Goal: Information Seeking & Learning: Learn about a topic

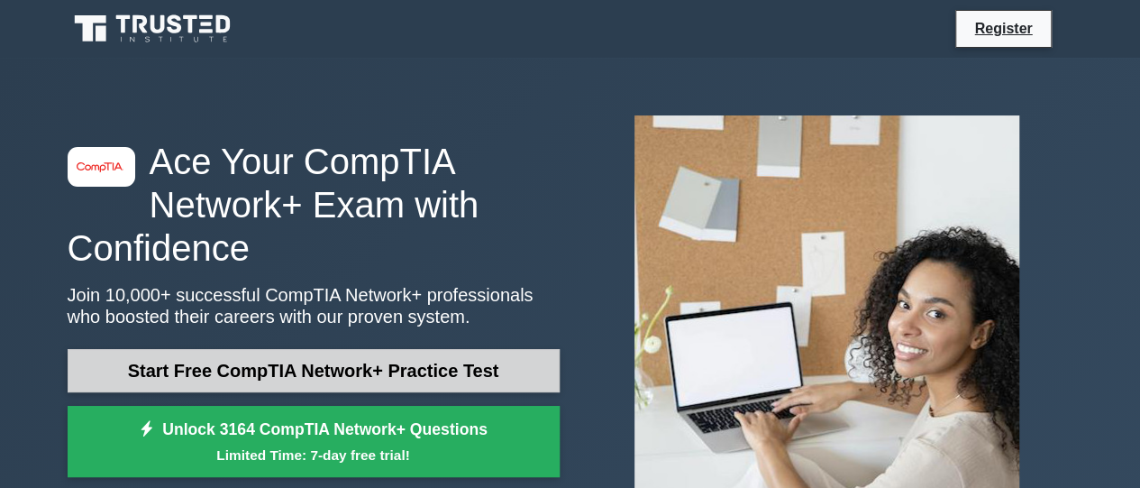
click at [244, 371] on link "Start Free CompTIA Network+ Practice Test" at bounding box center [314, 370] width 492 height 43
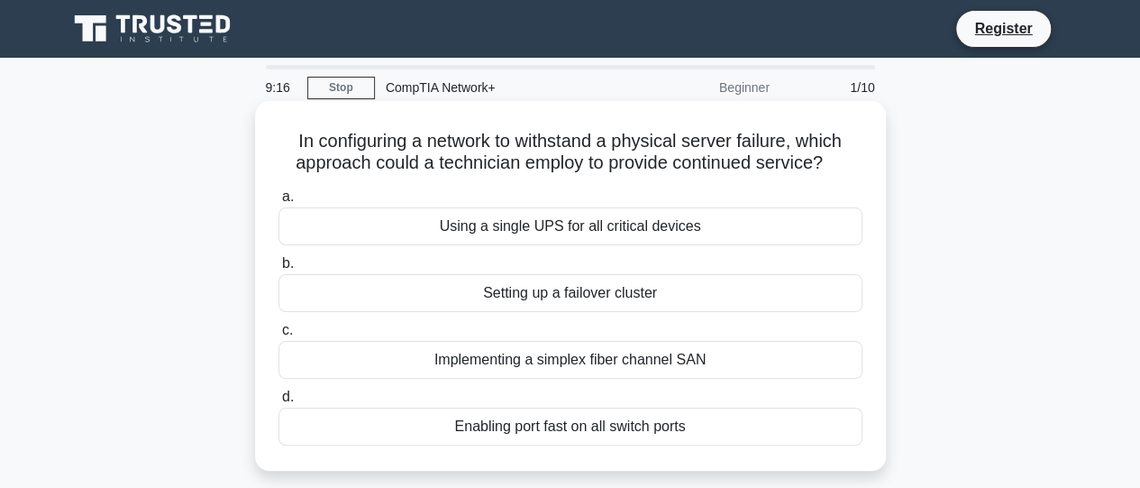
click at [697, 297] on div "Setting up a failover cluster" at bounding box center [571, 293] width 584 height 38
click at [279, 270] on input "b. Setting up a failover cluster" at bounding box center [279, 264] width 0 height 12
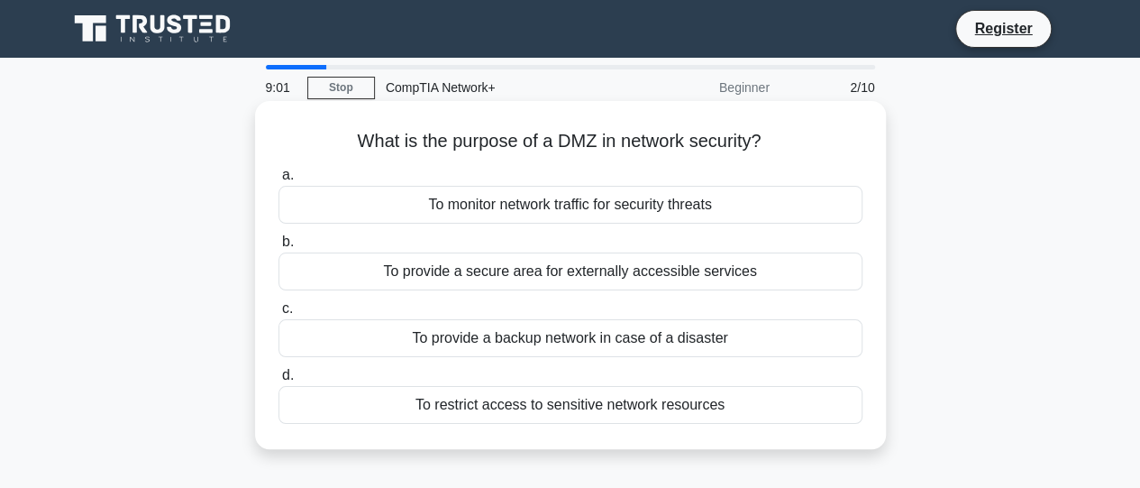
click at [563, 205] on div "To monitor network traffic for security threats" at bounding box center [571, 205] width 584 height 38
click at [279, 181] on input "a. To monitor network traffic for security threats" at bounding box center [279, 175] width 0 height 12
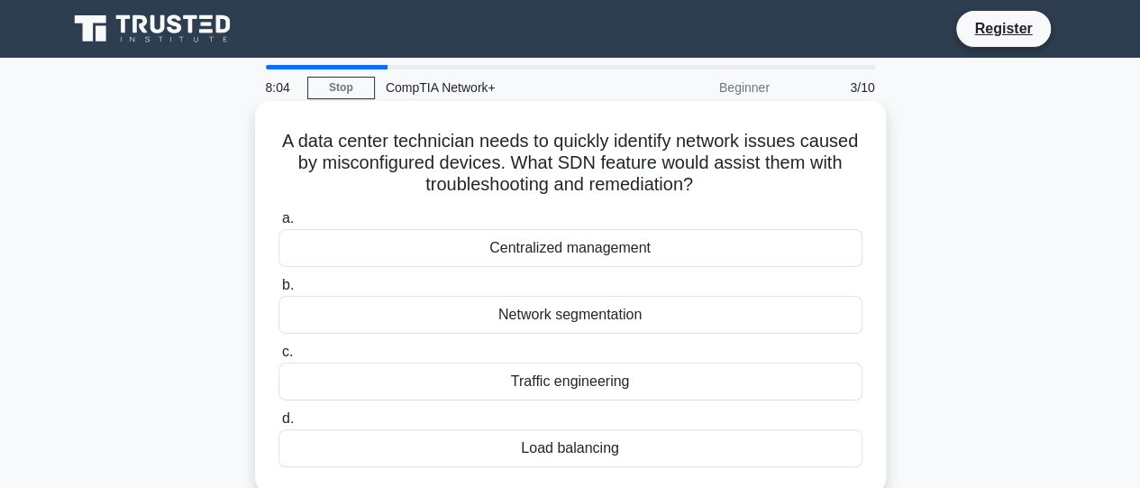
click at [561, 320] on div "Network segmentation" at bounding box center [571, 315] width 584 height 38
click at [279, 291] on input "b. Network segmentation" at bounding box center [279, 285] width 0 height 12
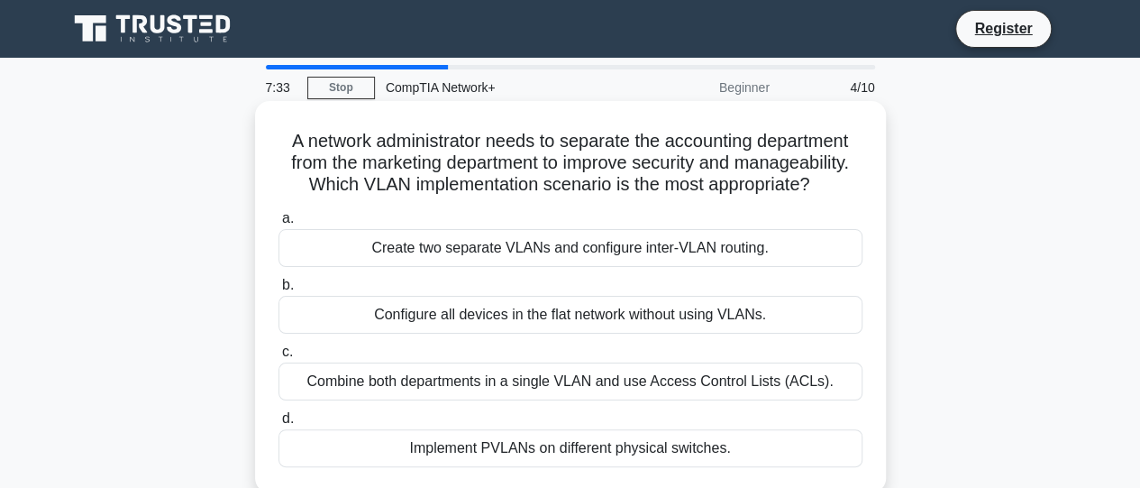
click at [595, 252] on div "Create two separate VLANs and configure inter-VLAN routing." at bounding box center [571, 248] width 584 height 38
click at [279, 224] on input "a. Create two separate VLANs and configure inter-VLAN routing." at bounding box center [279, 219] width 0 height 12
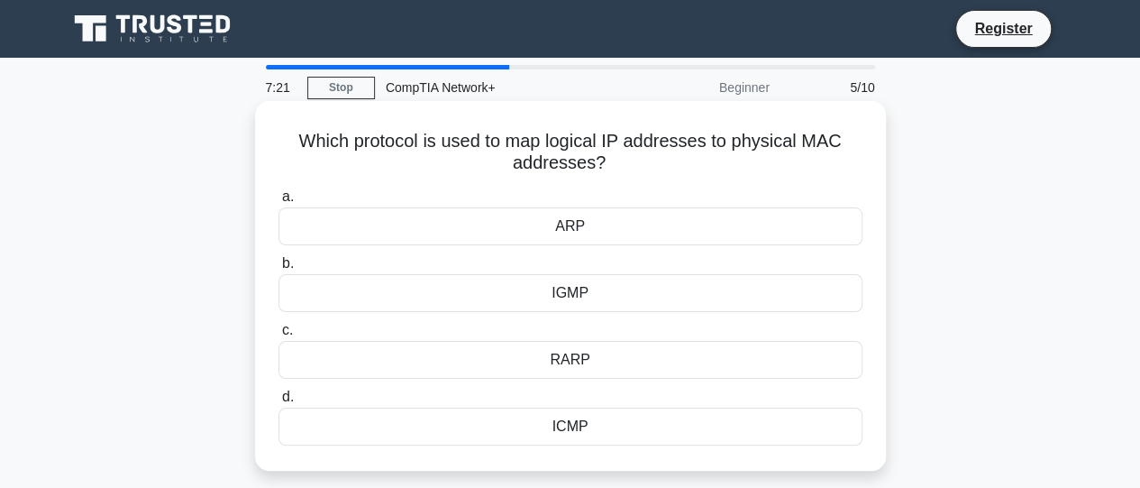
click at [567, 224] on div "ARP" at bounding box center [571, 226] width 584 height 38
click at [279, 203] on input "a. ARP" at bounding box center [279, 197] width 0 height 12
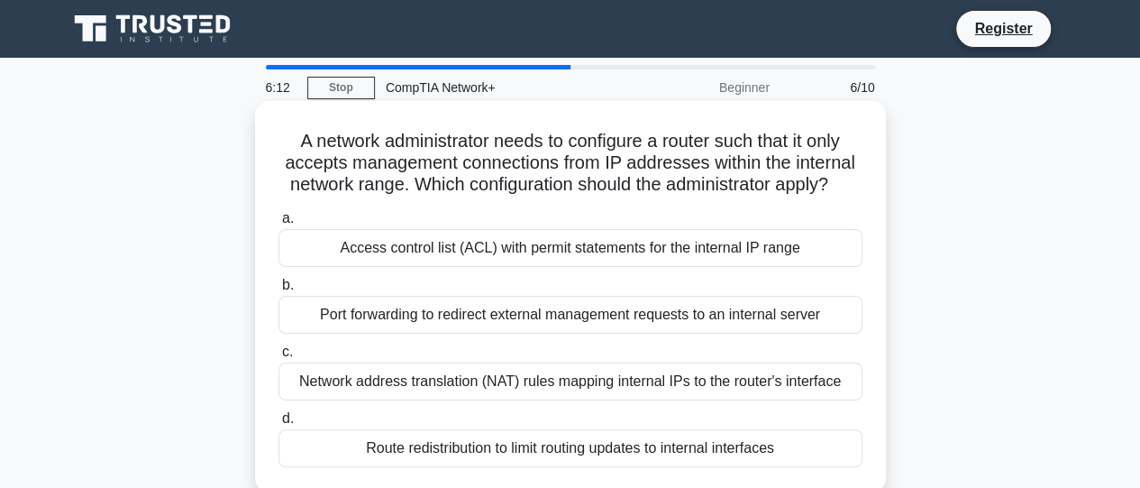
click at [579, 385] on div "Network address translation (NAT) rules mapping internal IPs to the router's in…" at bounding box center [571, 381] width 584 height 38
click at [279, 358] on input "c. Network address translation (NAT) rules mapping internal IPs to the router's…" at bounding box center [279, 352] width 0 height 12
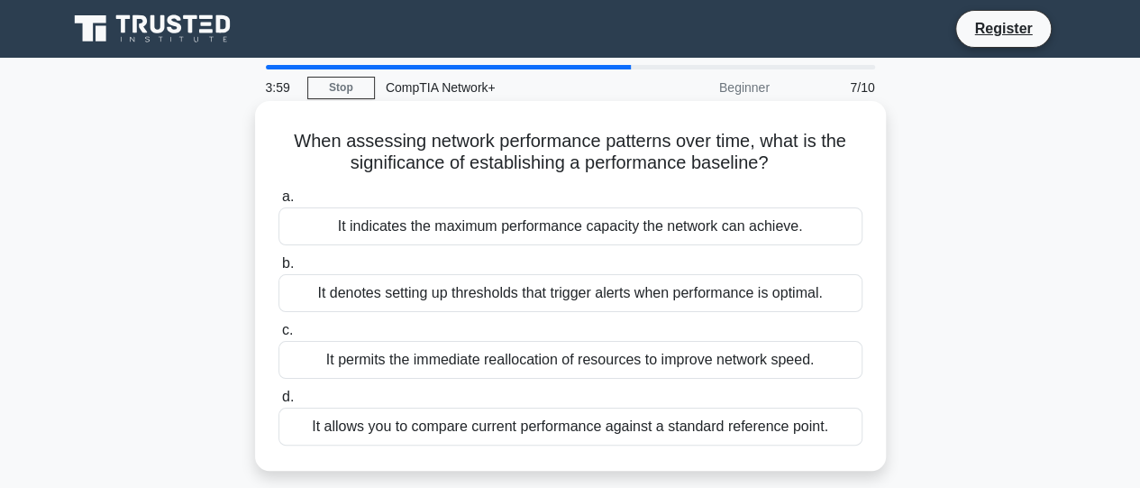
click at [536, 169] on h5 "When assessing network performance patterns over time, what is the significance…" at bounding box center [571, 152] width 588 height 45
click at [476, 224] on div "It indicates the maximum performance capacity the network can achieve." at bounding box center [571, 226] width 584 height 38
click at [279, 203] on input "a. It indicates the maximum performance capacity the network can achieve." at bounding box center [279, 197] width 0 height 12
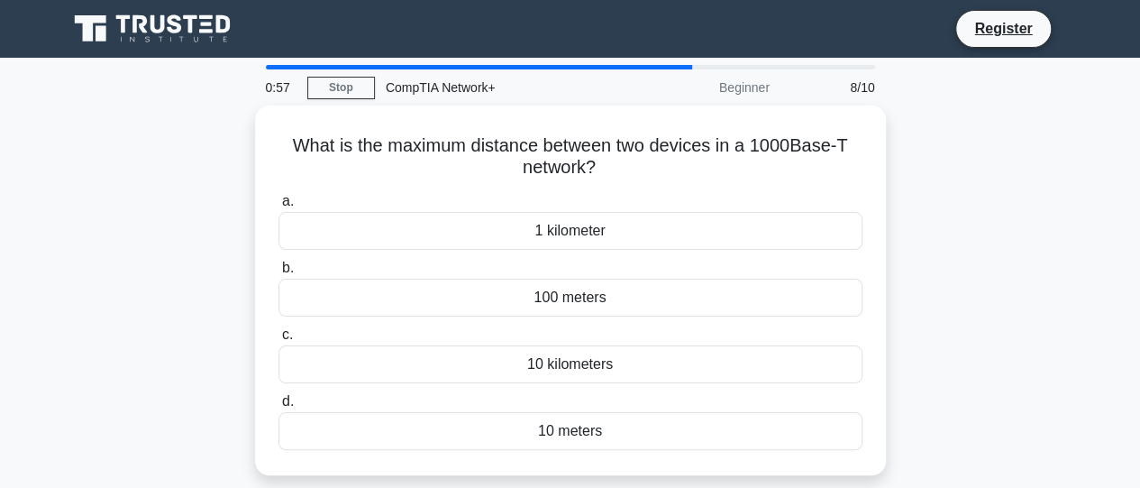
click at [476, 224] on div "1 kilometer" at bounding box center [571, 231] width 584 height 38
click at [279, 207] on input "a. 1 kilometer" at bounding box center [279, 202] width 0 height 12
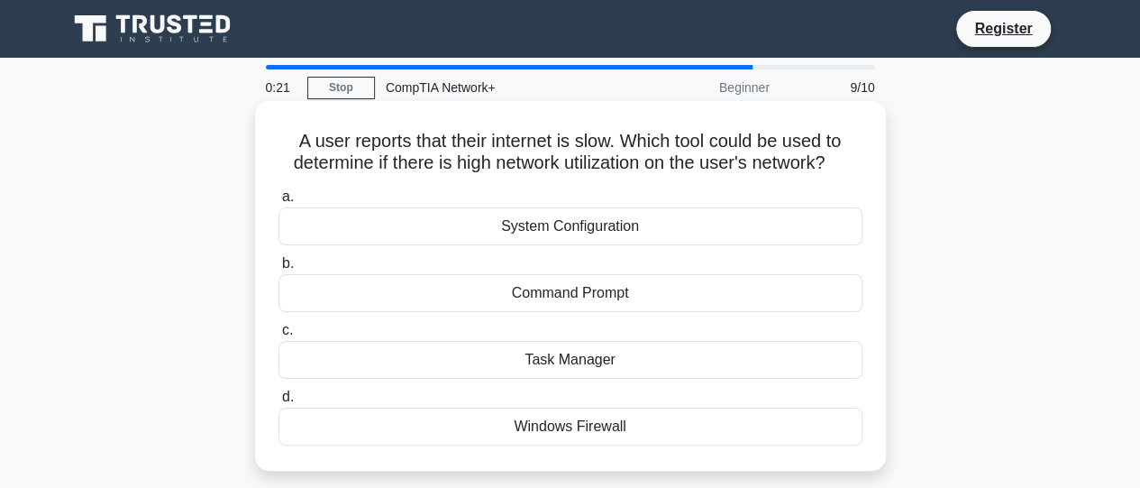
click at [544, 298] on div "Command Prompt" at bounding box center [571, 293] width 584 height 38
click at [279, 270] on input "b. Command Prompt" at bounding box center [279, 264] width 0 height 12
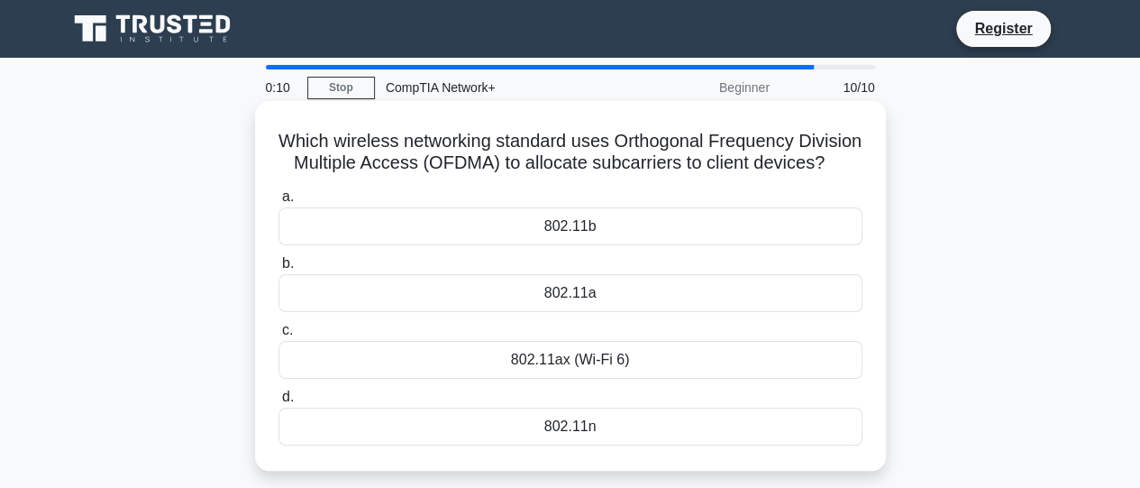
click at [627, 378] on div "802.11ax (Wi-Fi 6)" at bounding box center [571, 360] width 584 height 38
click at [279, 336] on input "c. 802.11ax (Wi-Fi 6)" at bounding box center [279, 331] width 0 height 12
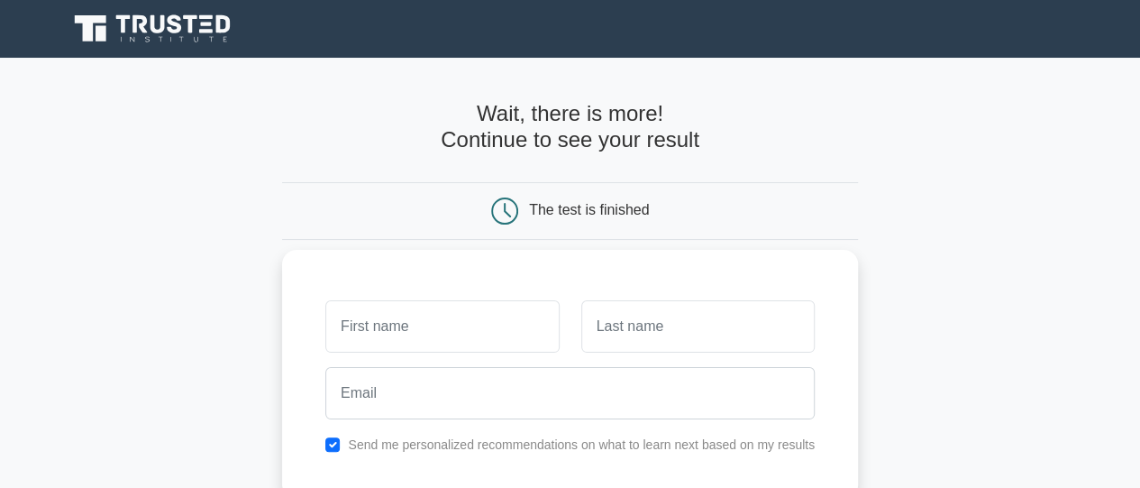
click at [472, 316] on input "text" at bounding box center [441, 326] width 233 height 52
type input "judith"
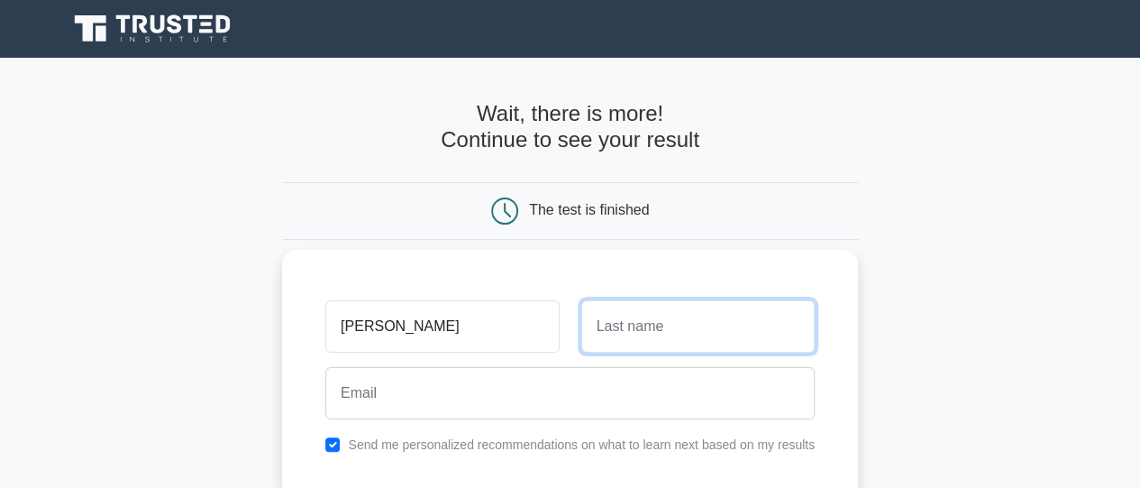
click at [680, 334] on input "text" at bounding box center [697, 326] width 233 height 52
type input "Matemotja"
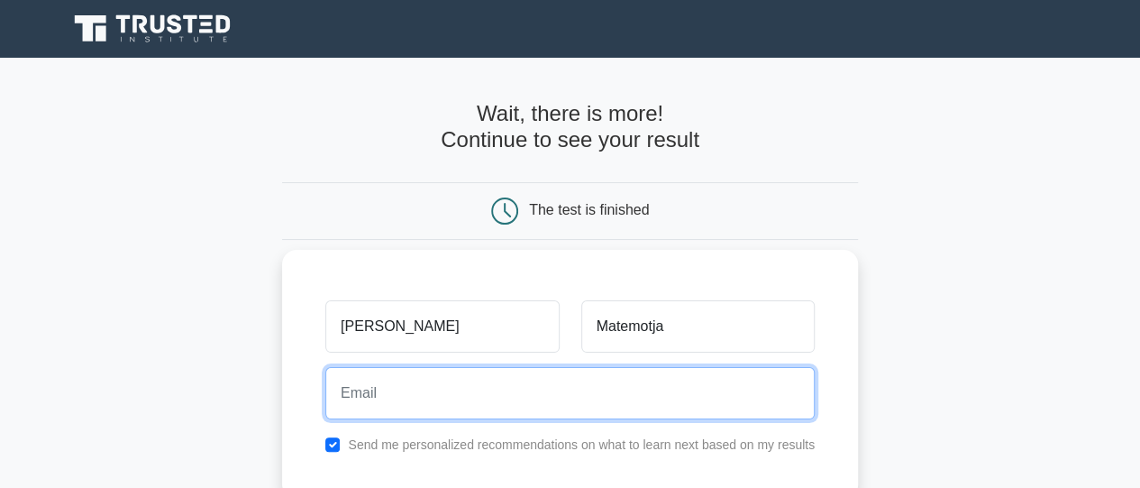
click at [538, 385] on input "email" at bounding box center [570, 393] width 490 height 52
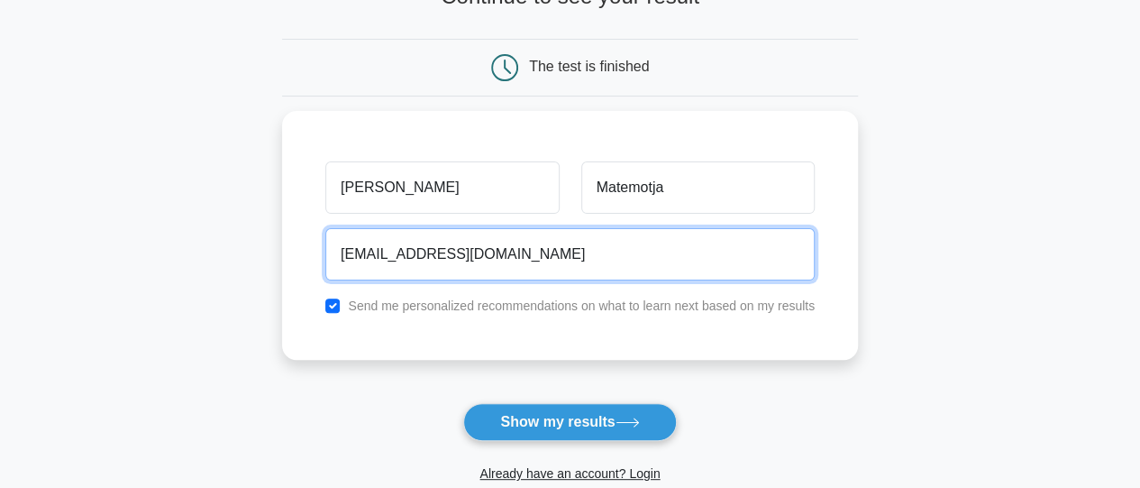
scroll to position [144, 0]
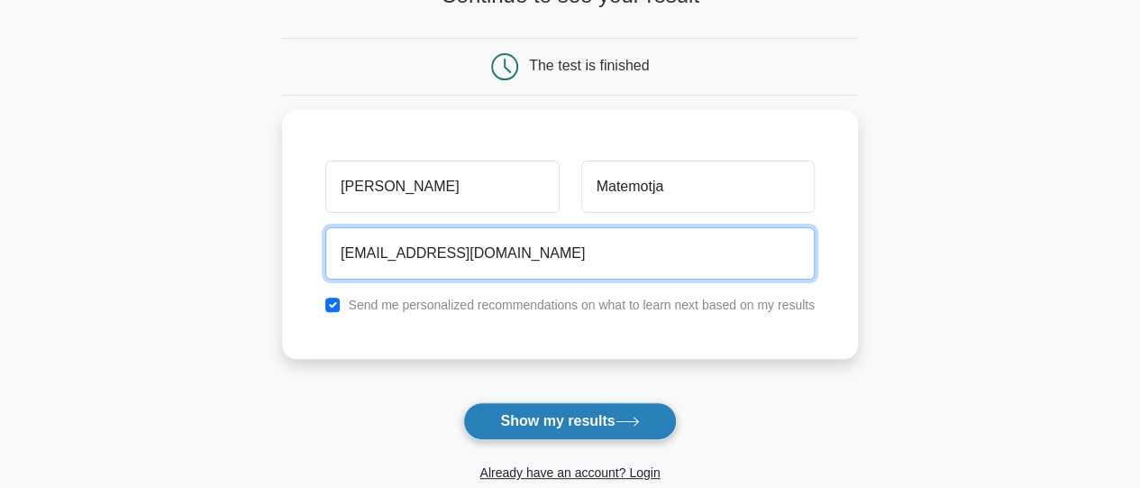
type input "[EMAIL_ADDRESS][DOMAIN_NAME]"
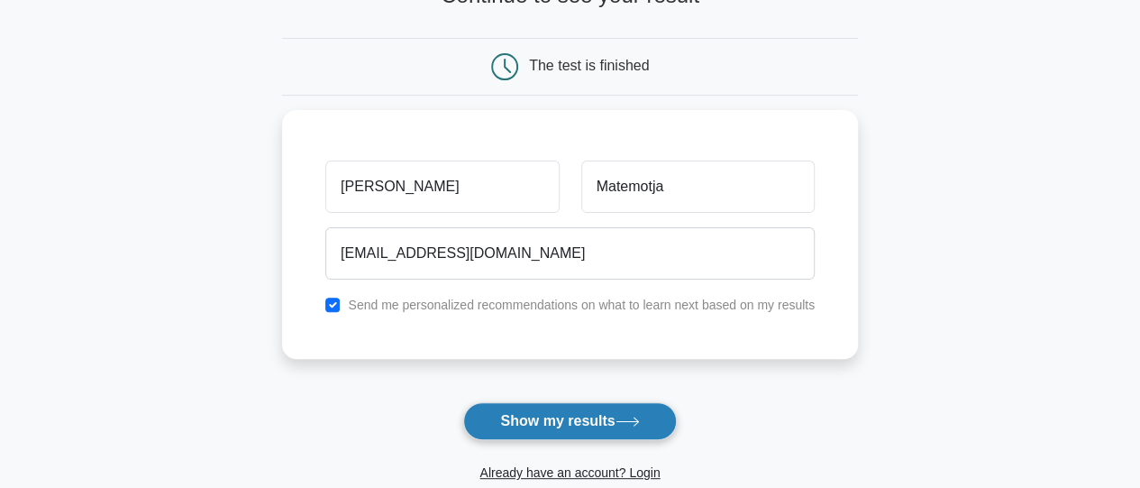
click at [645, 404] on button "Show my results" at bounding box center [569, 421] width 213 height 38
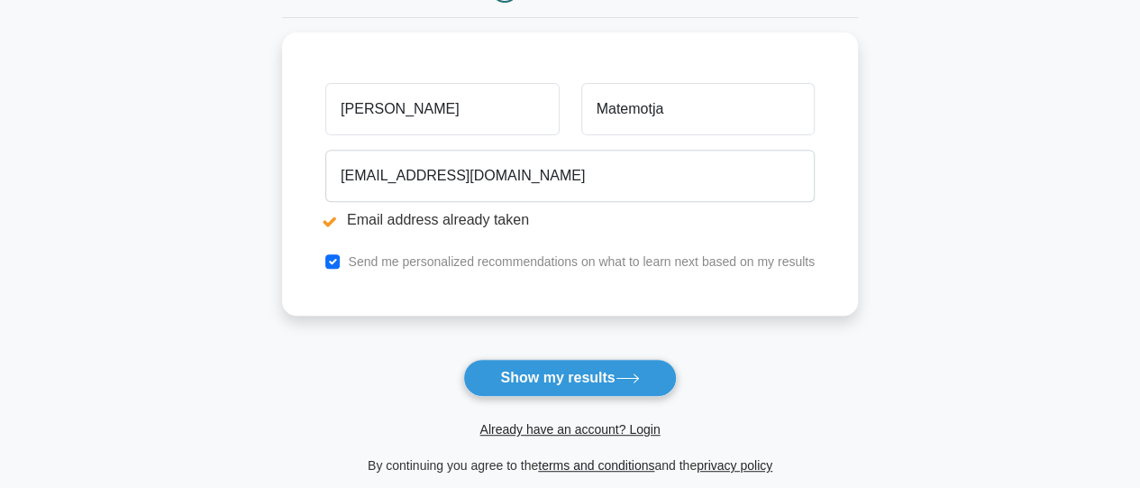
scroll to position [325, 0]
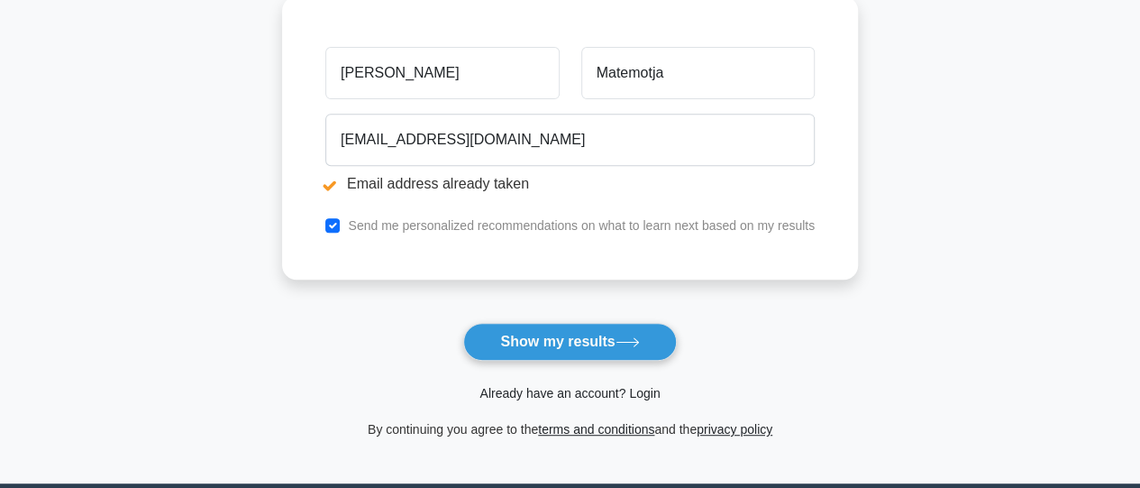
click at [599, 396] on link "Already have an account? Login" at bounding box center [570, 393] width 180 height 14
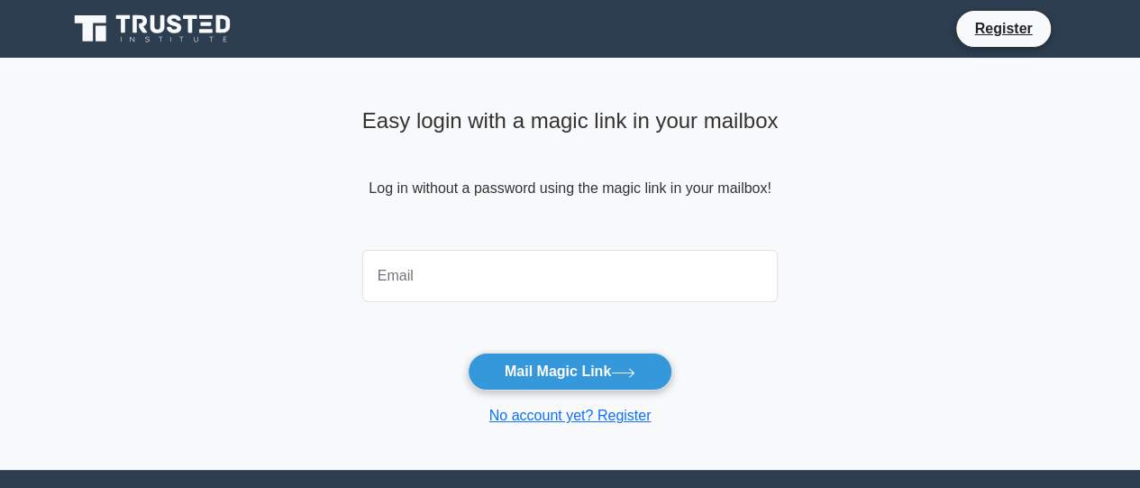
click at [532, 286] on input "email" at bounding box center [570, 276] width 416 height 52
type input "[EMAIL_ADDRESS][DOMAIN_NAME]"
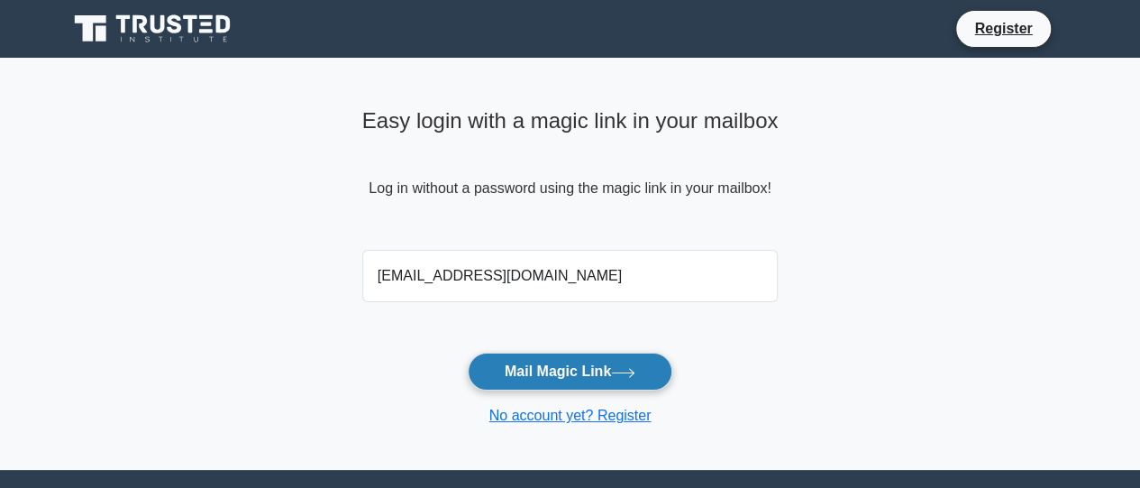
click at [604, 376] on button "Mail Magic Link" at bounding box center [570, 371] width 205 height 38
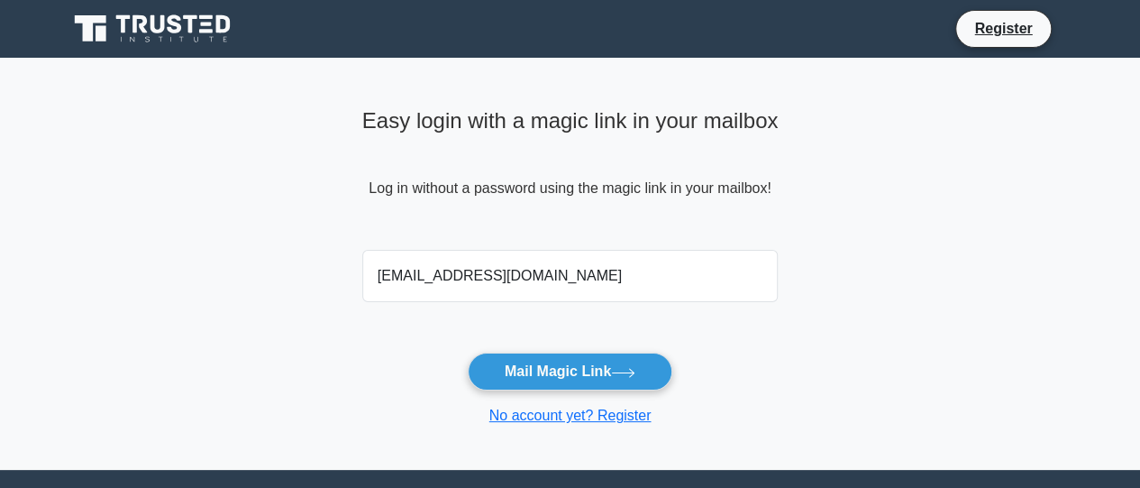
click at [638, 182] on div "Easy login with a magic link in your mailbox Log in without a password using th…" at bounding box center [570, 172] width 416 height 142
click at [799, 235] on main "Easy login with a magic link in your mailbox Log in without a password using th…" at bounding box center [570, 264] width 1140 height 412
